Goal: Task Accomplishment & Management: Manage account settings

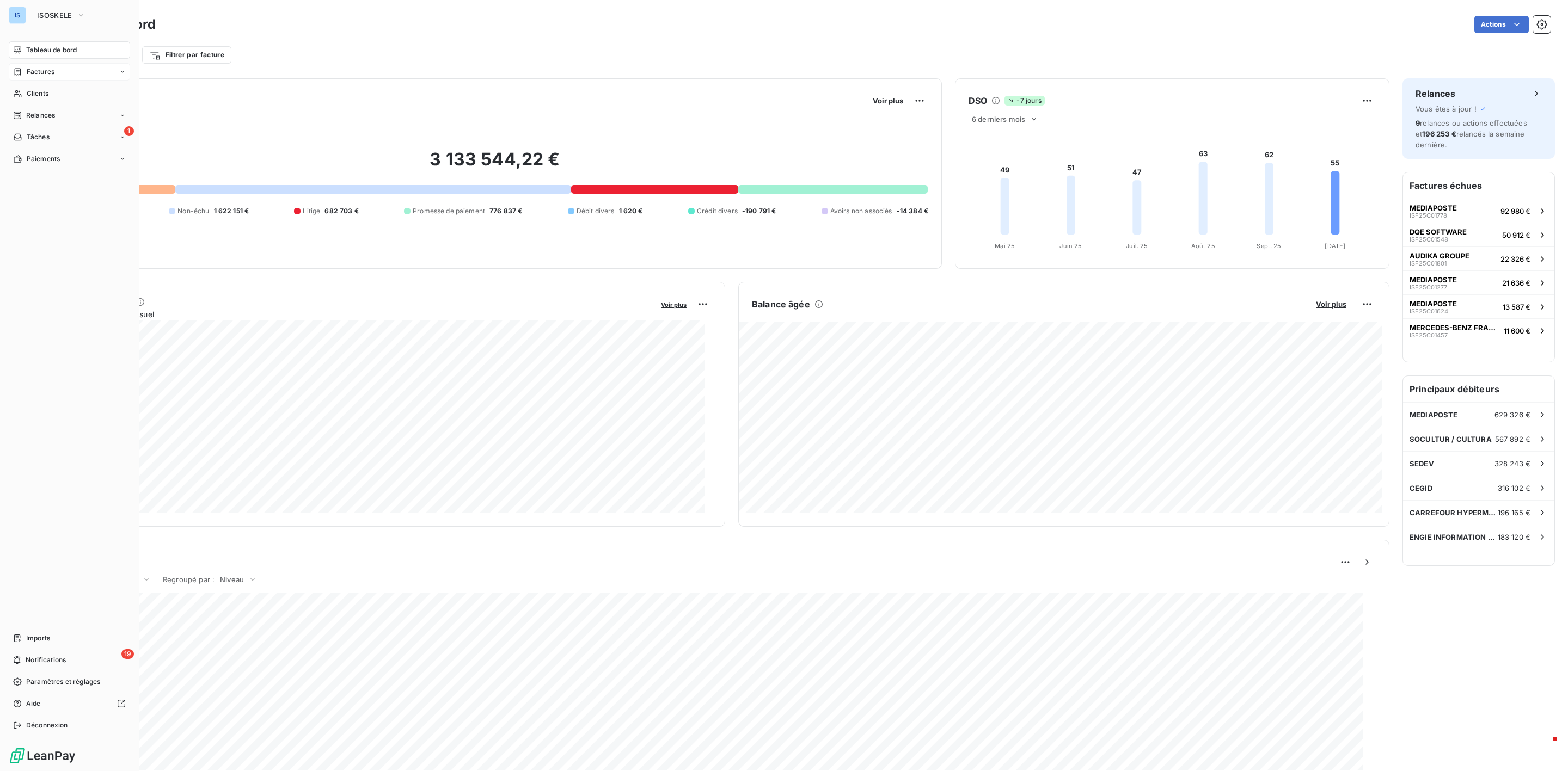
click at [52, 76] on span "Factures" at bounding box center [40, 72] width 28 height 10
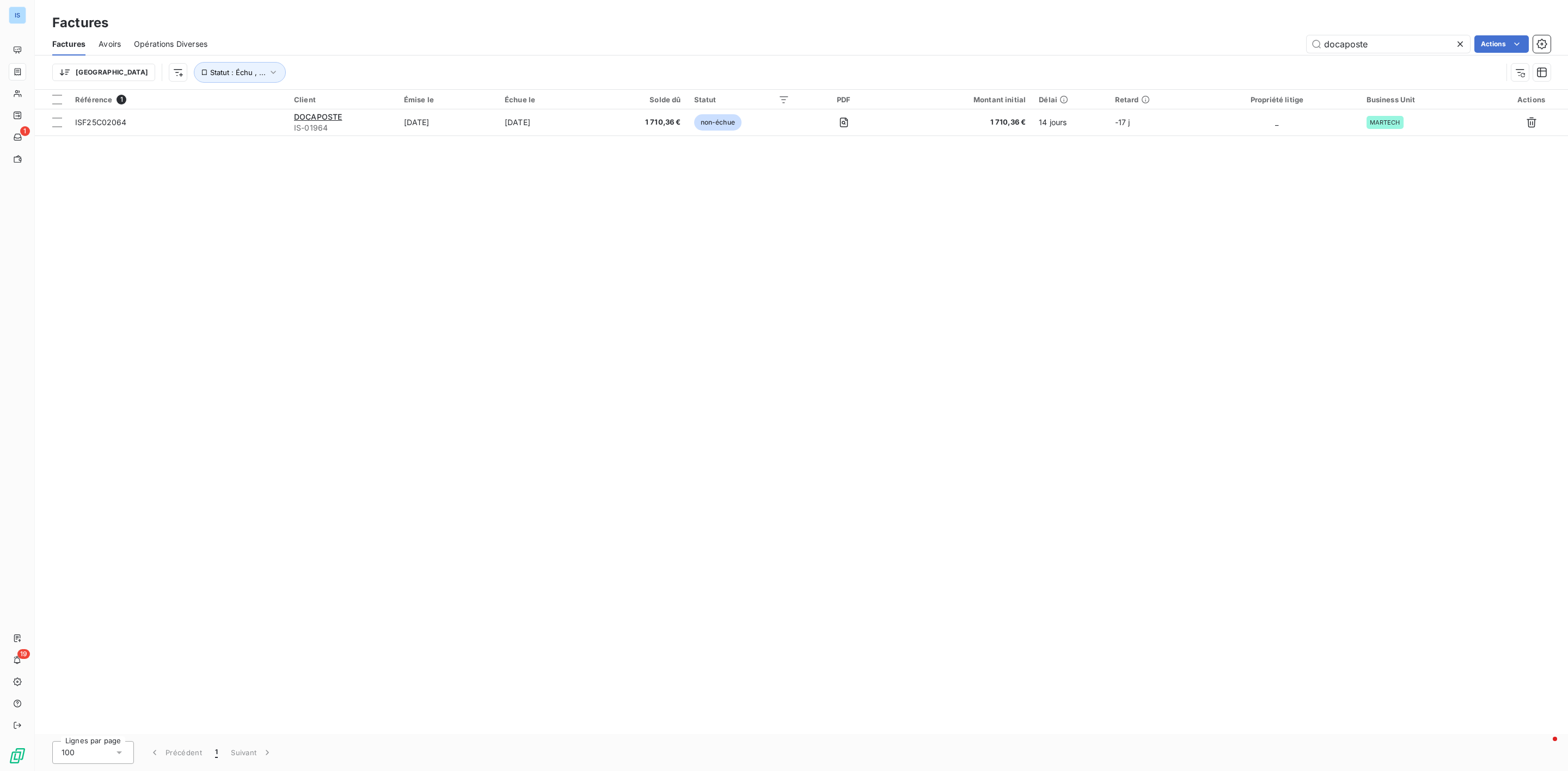
click at [1378, 28] on div "Factures" at bounding box center [801, 23] width 1533 height 19
click at [1375, 38] on input "docaposte" at bounding box center [1388, 44] width 164 height 17
type input "d"
type input "dqe"
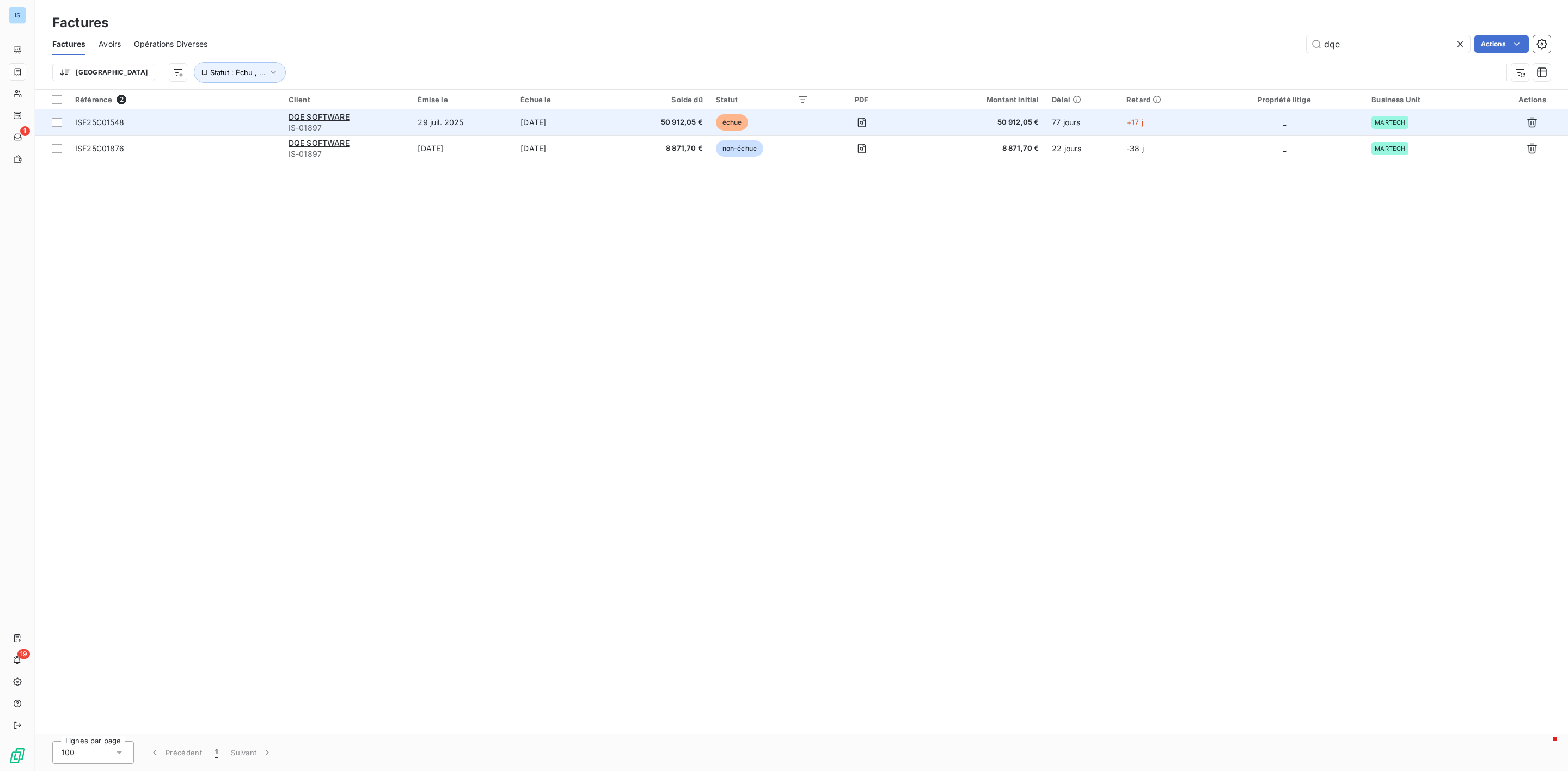
click at [85, 123] on span "ISF25C01548" at bounding box center [99, 122] width 49 height 10
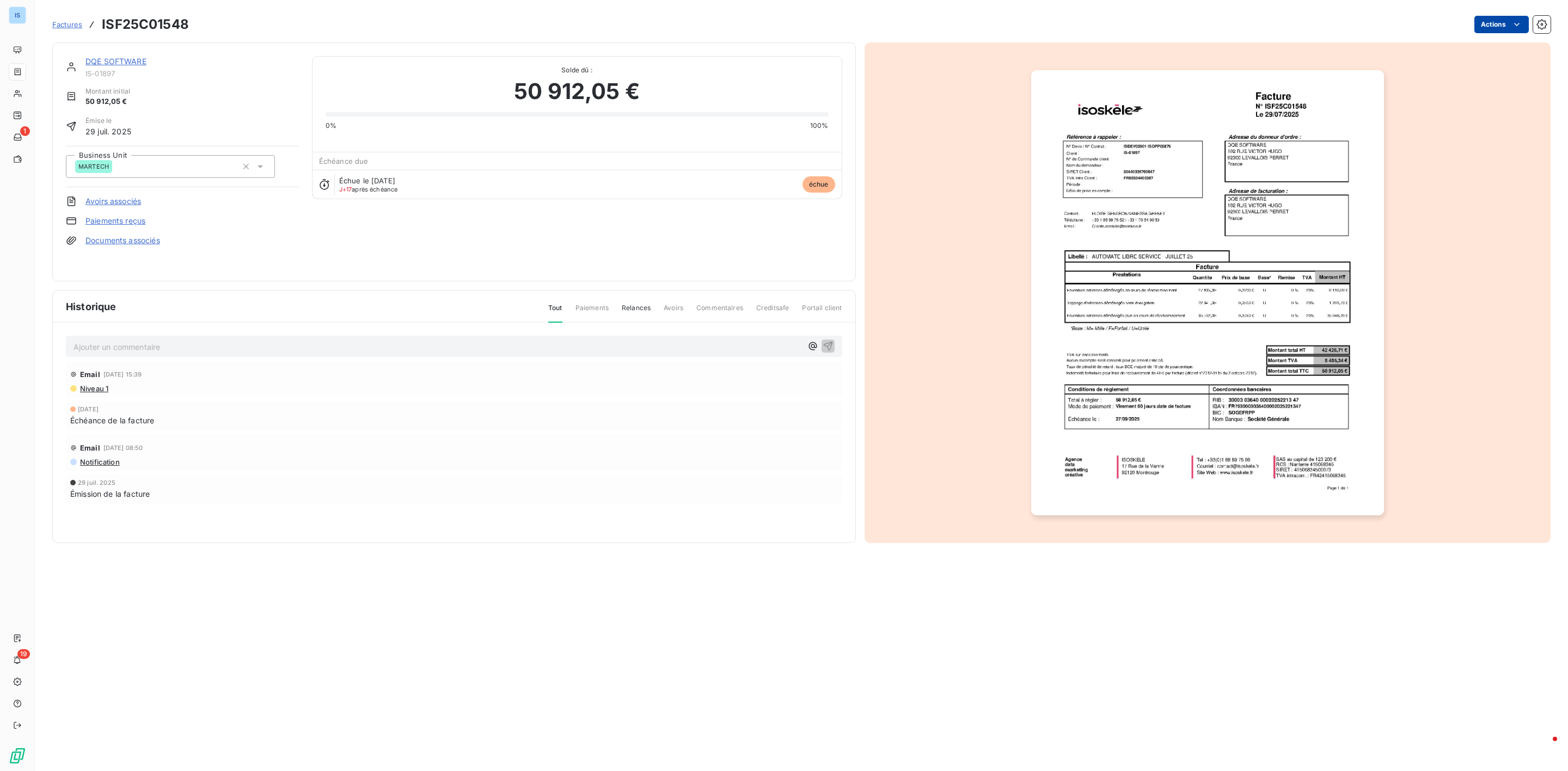
click at [1509, 25] on html "IS 1 19 Factures ISF25C01548 Actions DQE SOFTWARE IS-01897 Montant initial 50 9…" at bounding box center [784, 385] width 1568 height 771
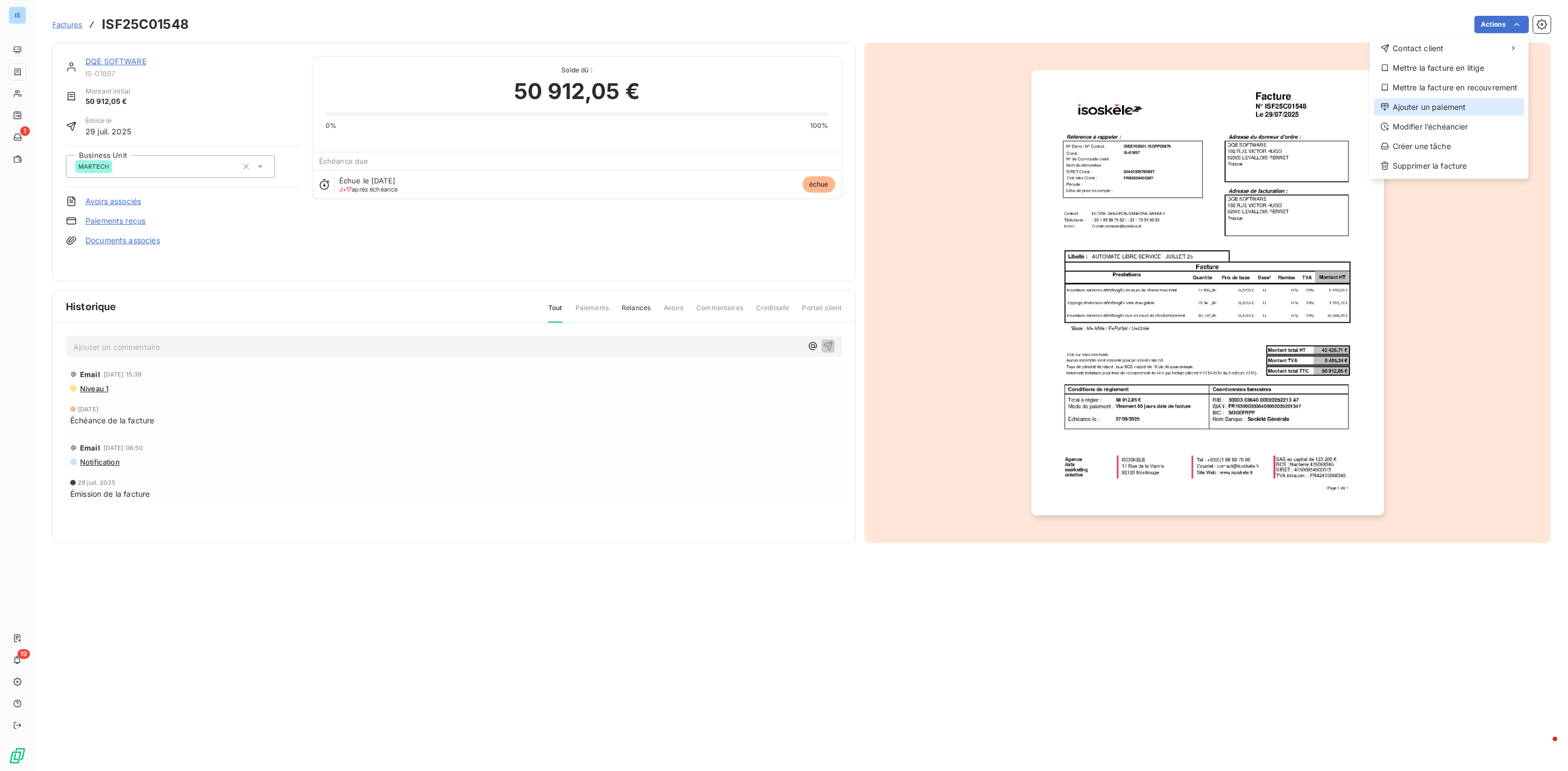
click at [1447, 110] on div "Ajouter un paiement" at bounding box center [1450, 107] width 150 height 17
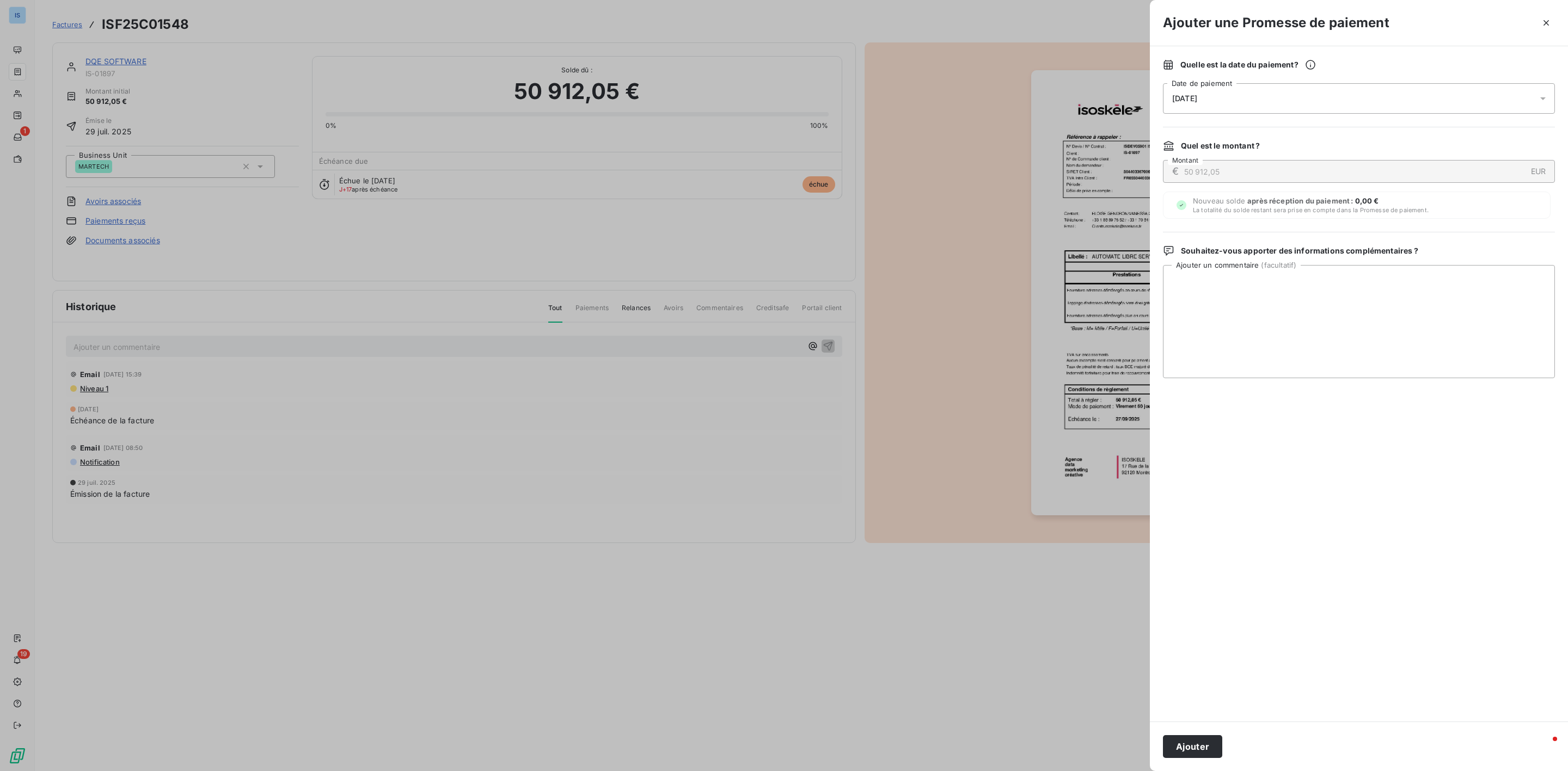
click at [1264, 105] on div "[DATE]" at bounding box center [1358, 99] width 392 height 31
click at [1284, 255] on button "24" at bounding box center [1281, 254] width 22 height 22
click at [1420, 319] on textarea "Ajouter un commentaire ( facultatif )" at bounding box center [1358, 321] width 392 height 114
type textarea "mise en paiement pour le [DATE]"
click at [1213, 740] on button "Ajouter" at bounding box center [1193, 747] width 60 height 23
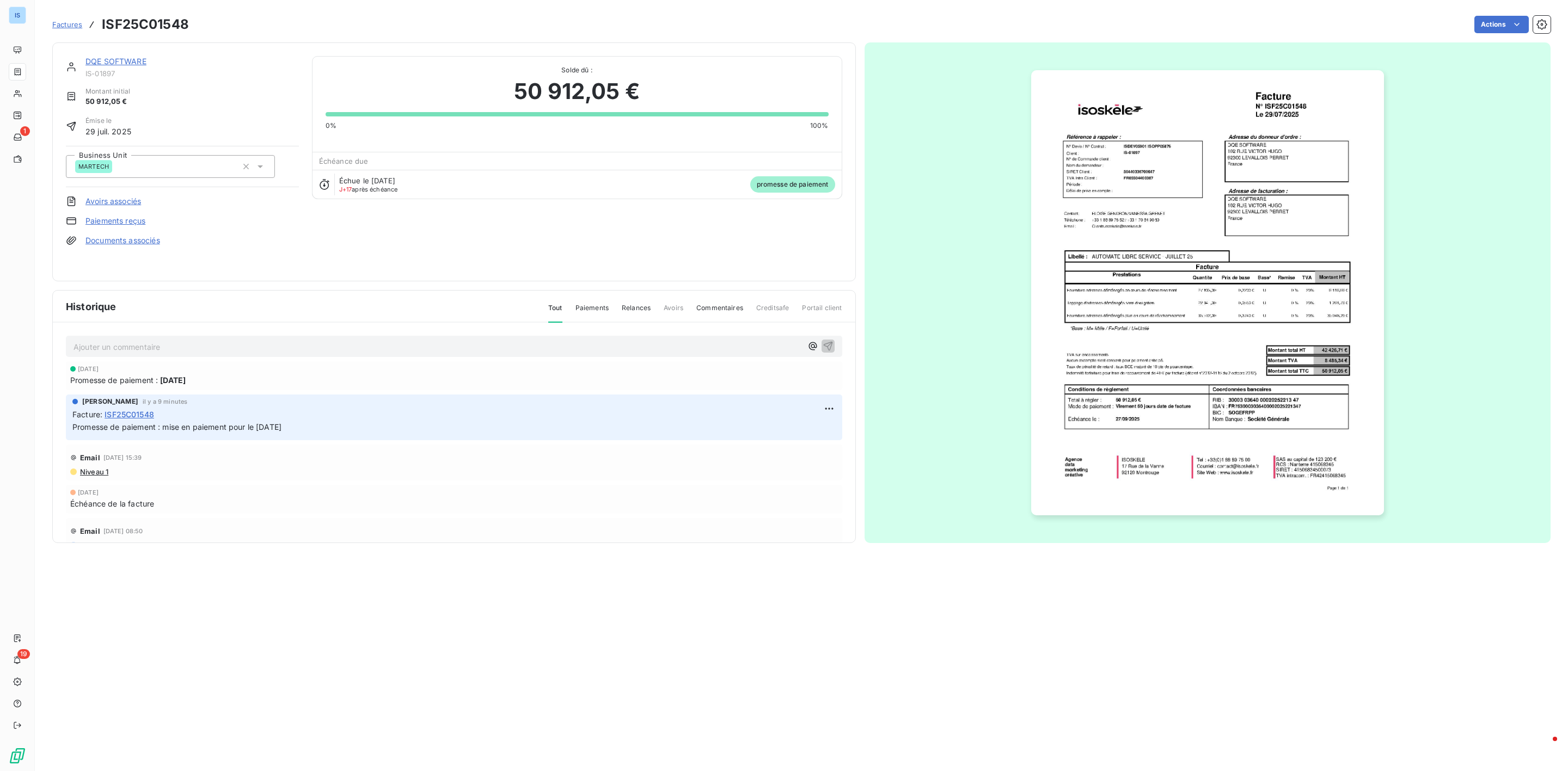
click at [64, 26] on span "Factures" at bounding box center [66, 24] width 30 height 9
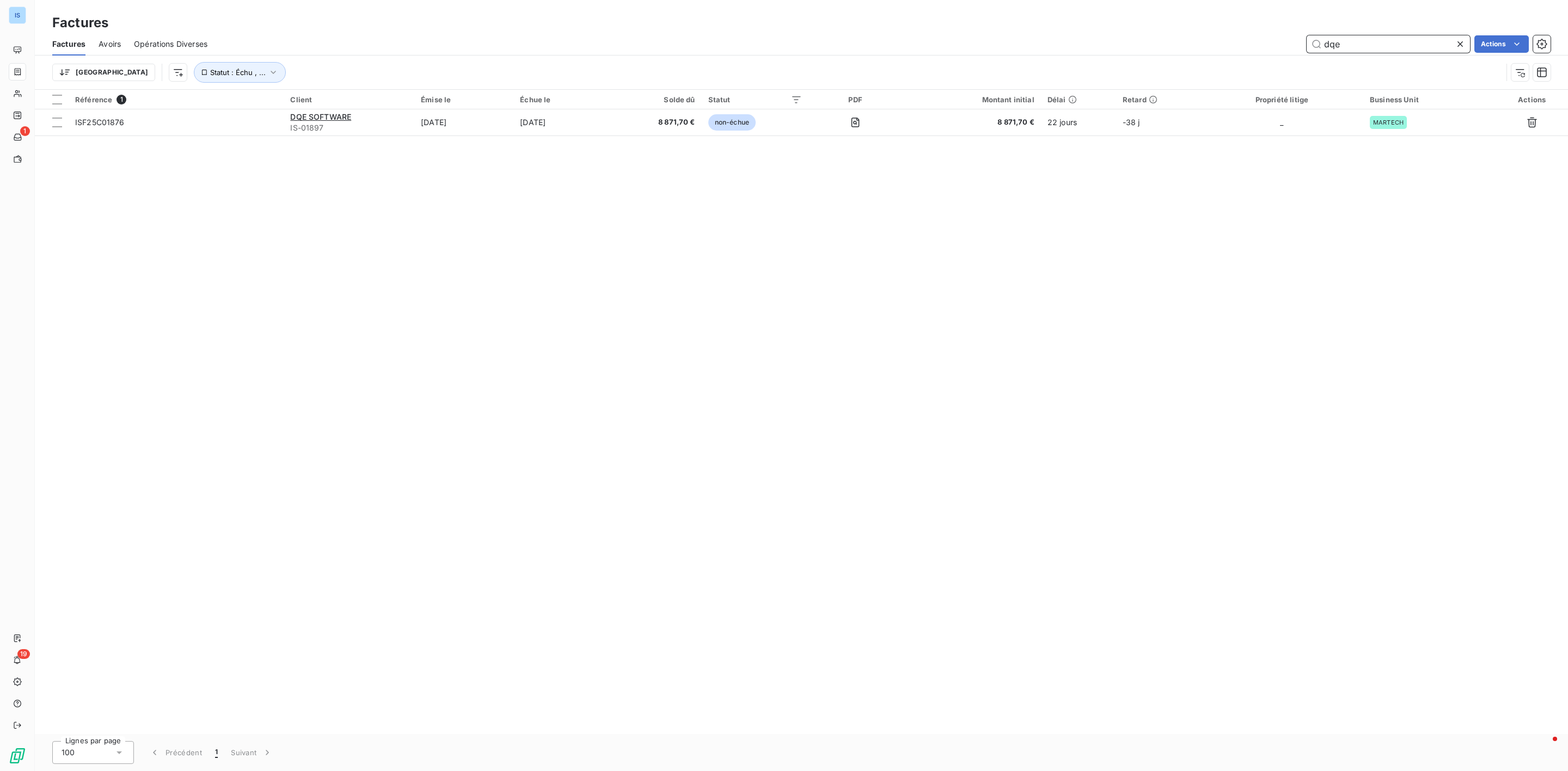
click at [1348, 46] on input "dqe" at bounding box center [1388, 44] width 164 height 17
drag, startPoint x: 1348, startPoint y: 46, endPoint x: 1186, endPoint y: 33, distance: 162.5
click at [1186, 33] on div "Factures Avoirs Opérations Diverses dqe Actions" at bounding box center [801, 44] width 1533 height 23
paste input "ISF25C01783"
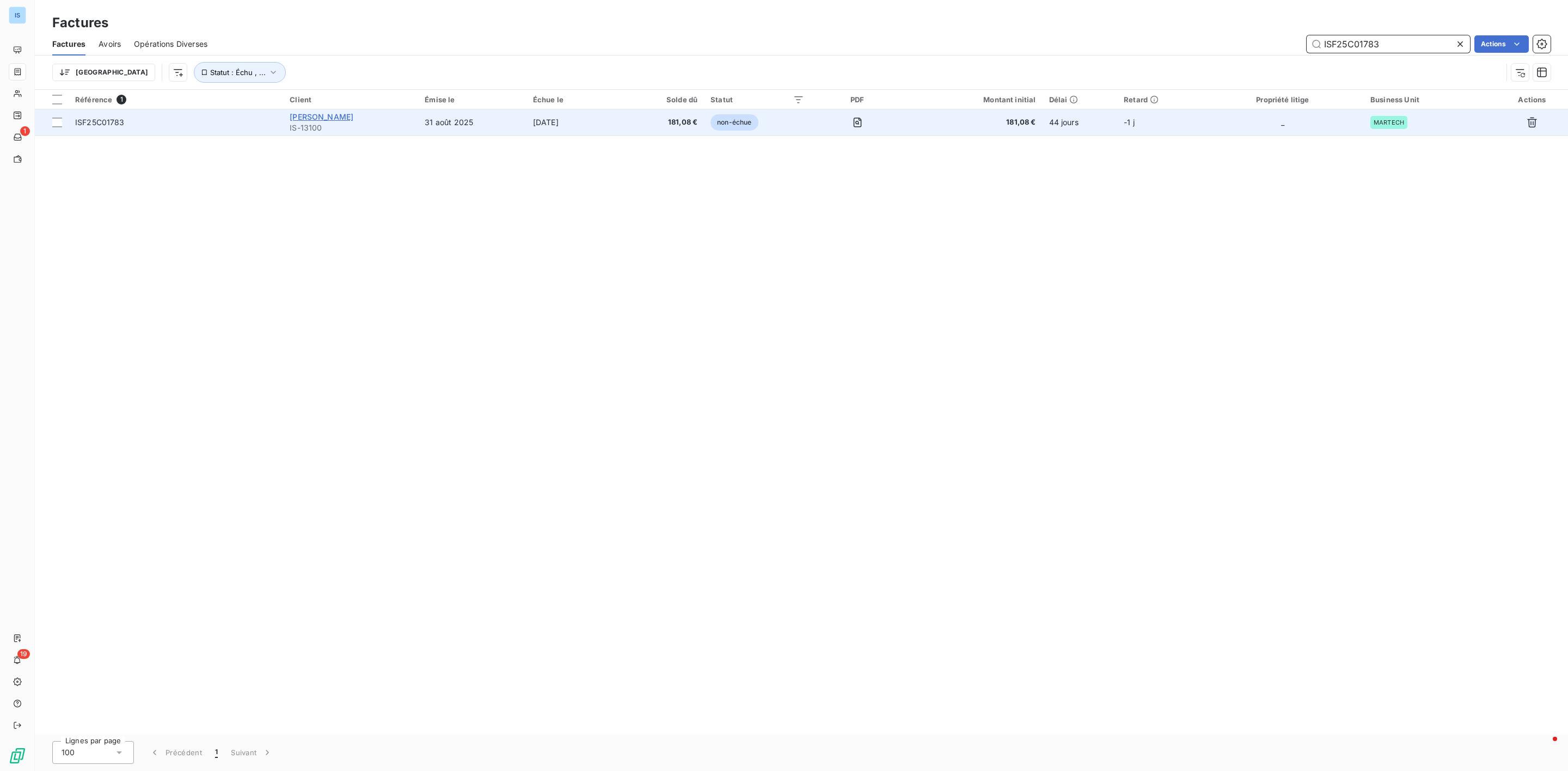
type input "ISF25C01783"
click at [342, 116] on span "[PERSON_NAME]" at bounding box center [321, 117] width 64 height 10
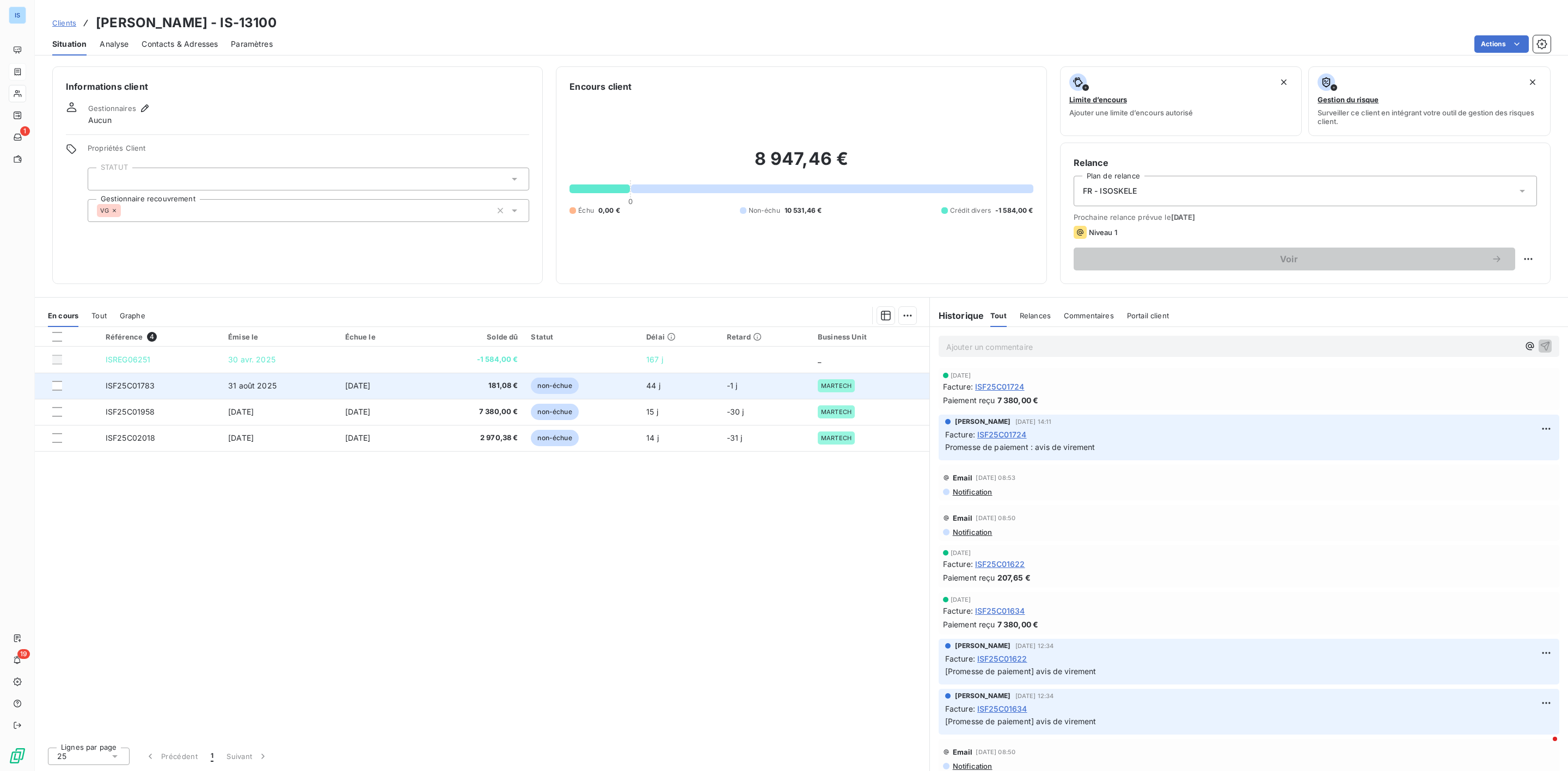
click at [132, 388] on span "ISF25C01783" at bounding box center [130, 386] width 49 height 10
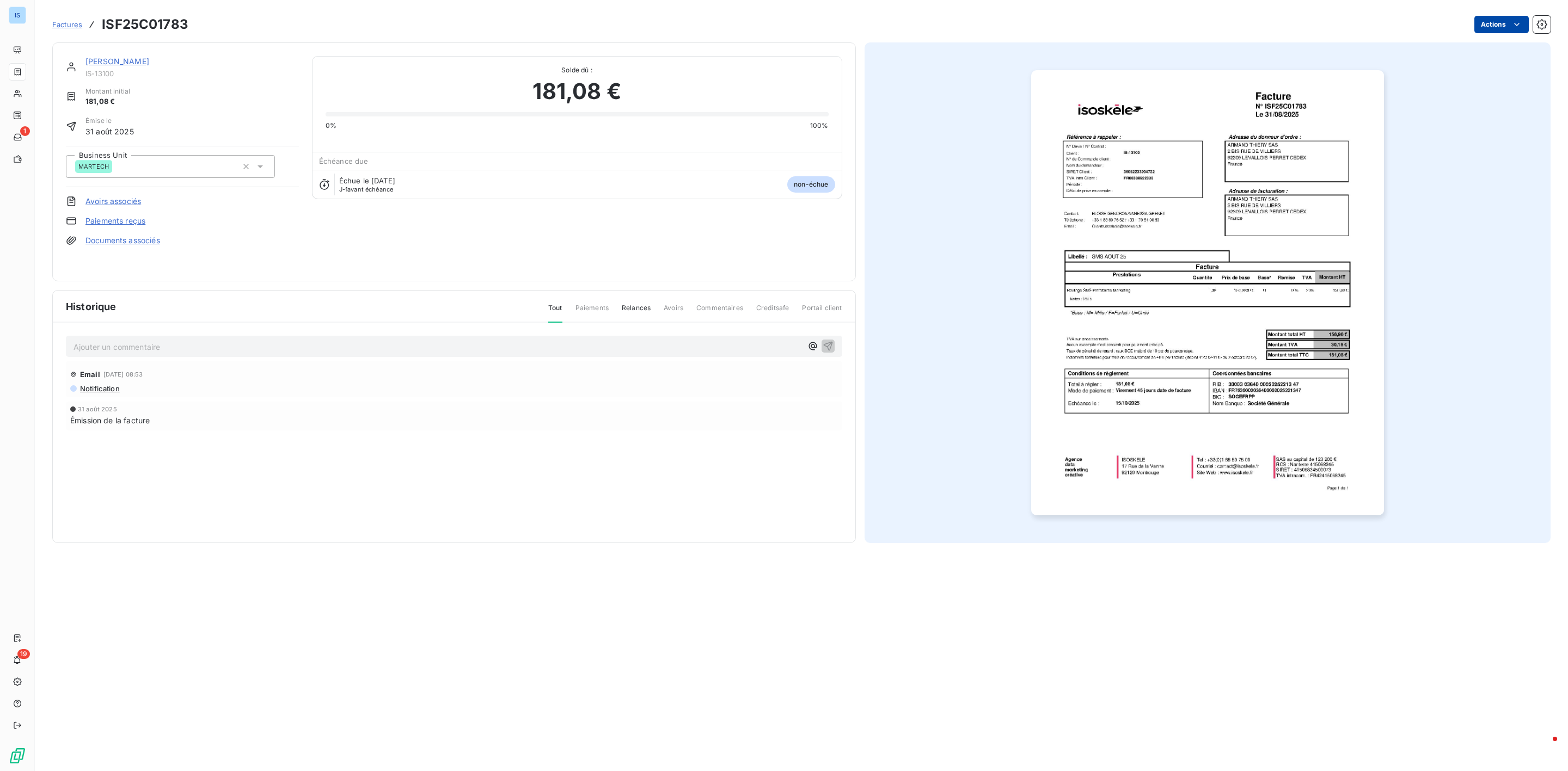
click at [1507, 23] on html "IS 1 19 Factures ISF25C01783 Actions [PERSON_NAME] IS-13100 Montant initial 181…" at bounding box center [784, 385] width 1568 height 771
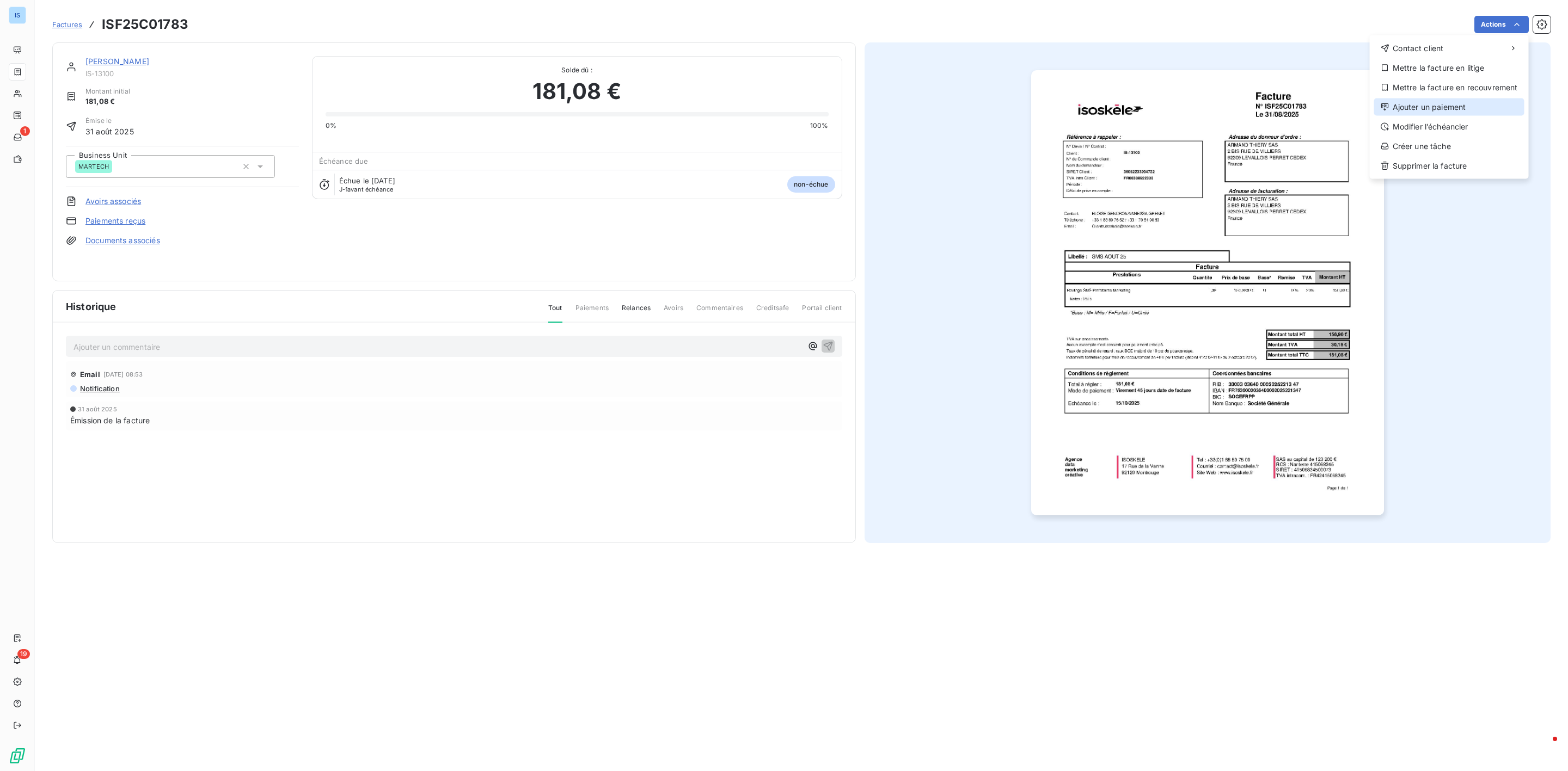
click at [1430, 102] on div "Ajouter un paiement" at bounding box center [1450, 107] width 150 height 17
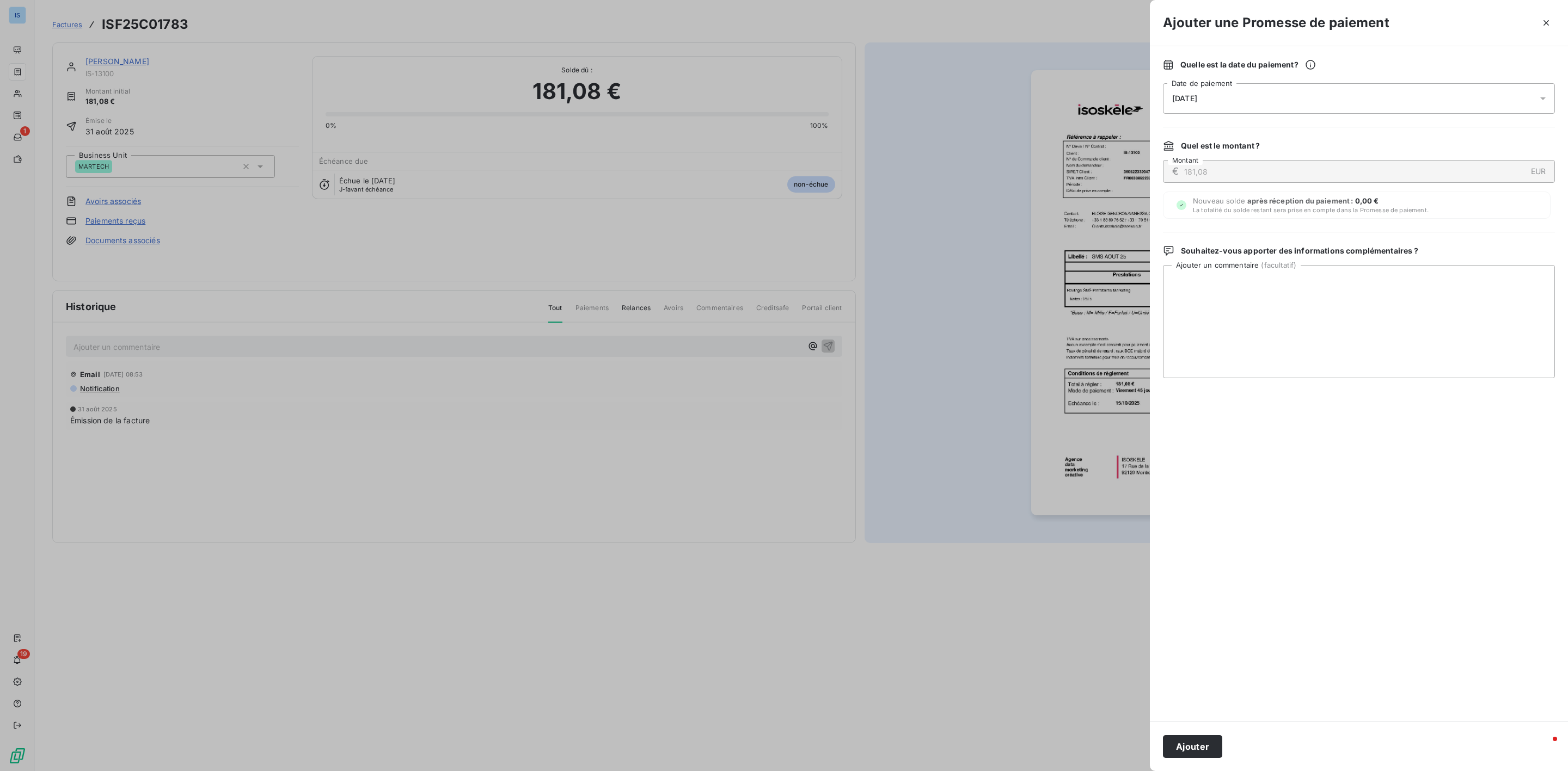
click at [1256, 105] on div "[DATE]" at bounding box center [1358, 99] width 392 height 31
click at [1296, 254] on button "25" at bounding box center [1303, 254] width 22 height 22
click at [1304, 325] on textarea "Ajouter un commentaire ( facultatif )" at bounding box center [1358, 321] width 392 height 114
click at [1246, 273] on textarea "Ajouter un commentaire ( facultatif )" at bounding box center [1358, 321] width 392 height 114
type textarea "a"
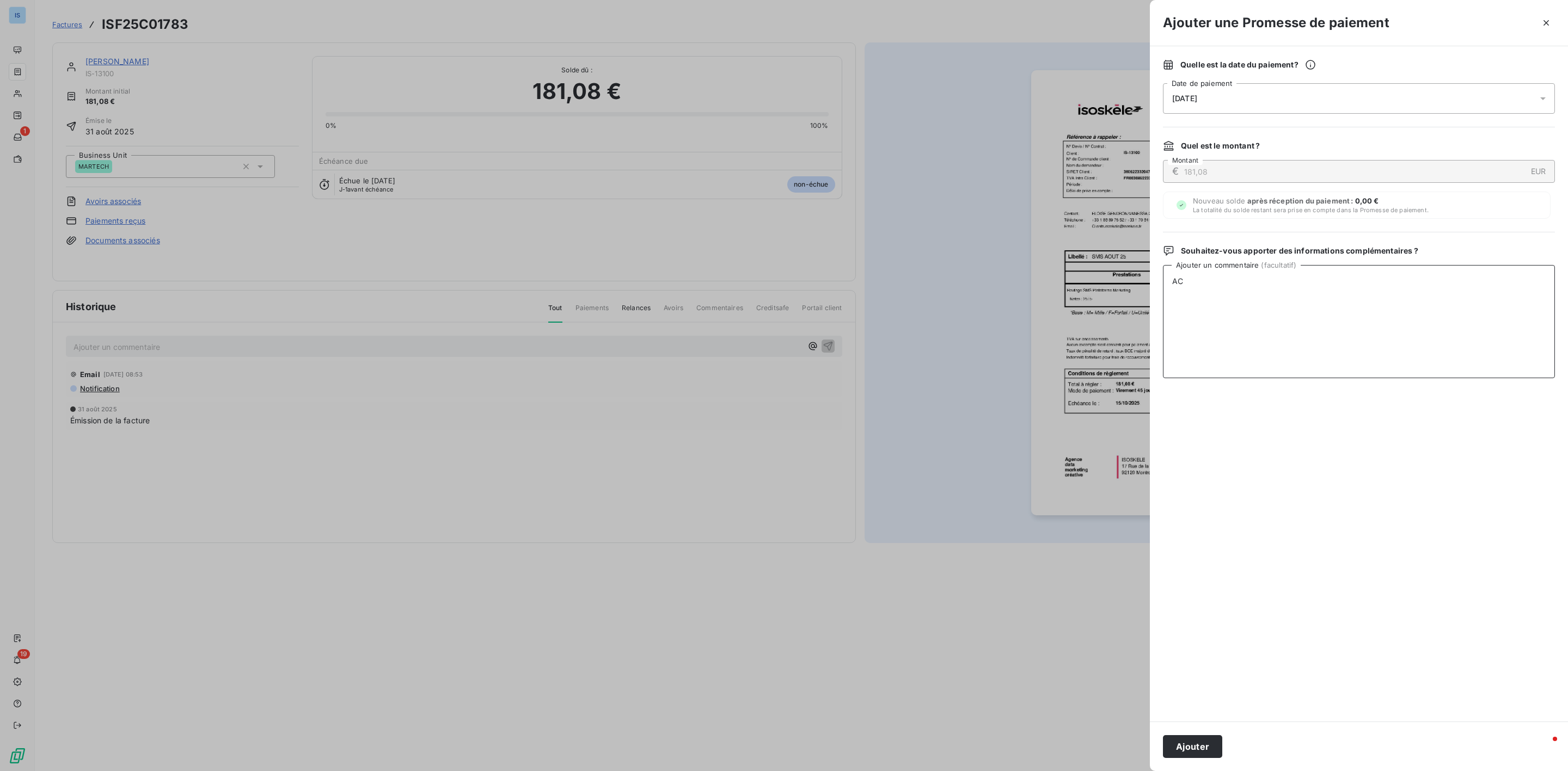
drag, startPoint x: 1247, startPoint y: 272, endPoint x: 1247, endPoint y: 279, distance: 7.0
click at [1247, 276] on textarea "AC" at bounding box center [1358, 321] width 392 height 114
type textarea "AVIS DE PAIEMENT RECU"
click at [1195, 740] on button "Ajouter" at bounding box center [1193, 747] width 60 height 23
